Goal: Navigation & Orientation: Find specific page/section

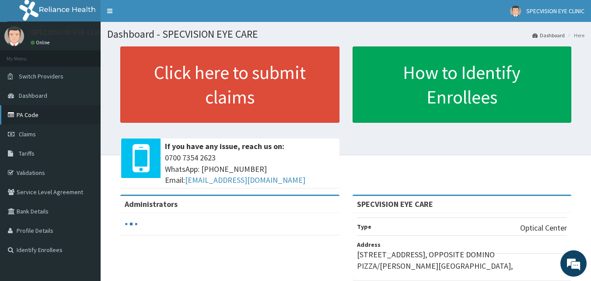
click at [62, 109] on link "PA Code" at bounding box center [50, 114] width 101 height 19
click at [68, 119] on link "PA Code" at bounding box center [50, 114] width 101 height 19
